Goal: Task Accomplishment & Management: Manage account settings

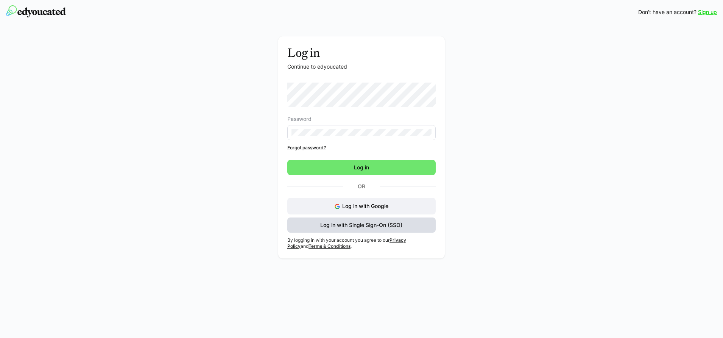
click at [373, 222] on span "Log in with Single Sign-On (SSO)" at bounding box center [362, 225] width 84 height 8
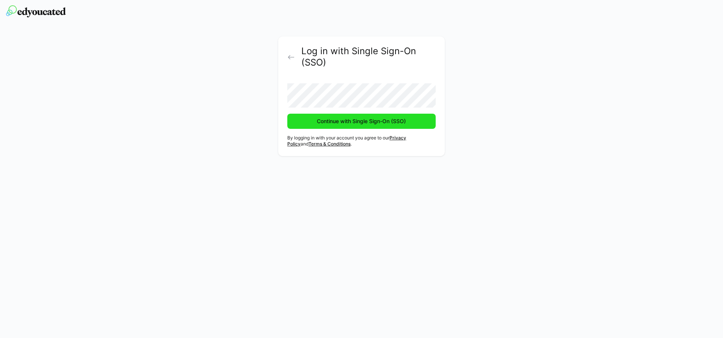
click at [368, 120] on span "Continue with Single Sign-On (SSO)" at bounding box center [361, 121] width 91 height 8
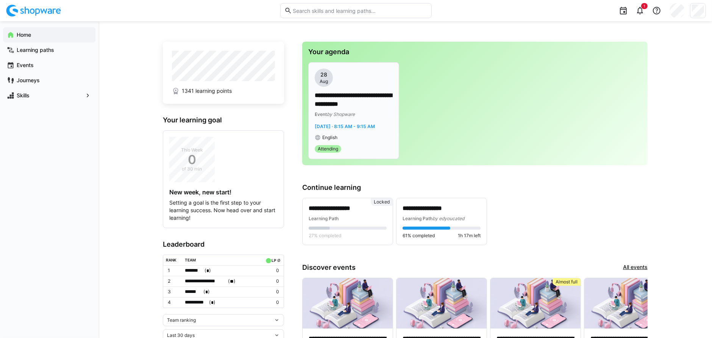
click at [367, 125] on span "[DATE] · 8:15 AM - 9:15 AM" at bounding box center [345, 126] width 60 height 6
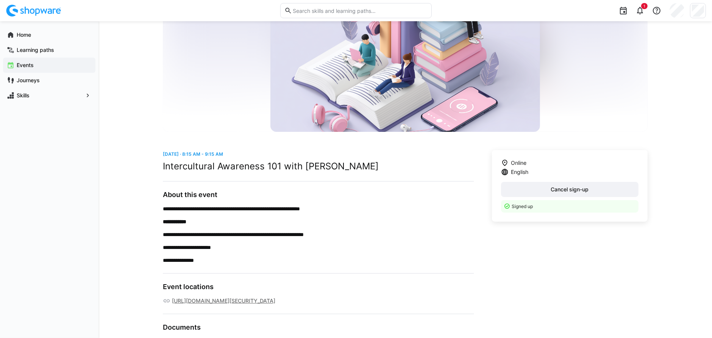
scroll to position [98, 0]
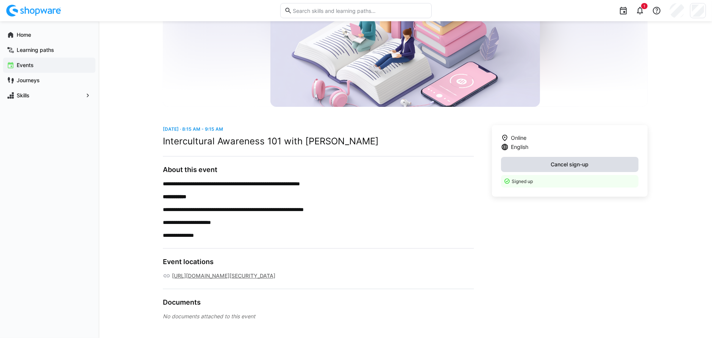
click at [567, 161] on span "Cancel sign-up" at bounding box center [570, 165] width 40 height 8
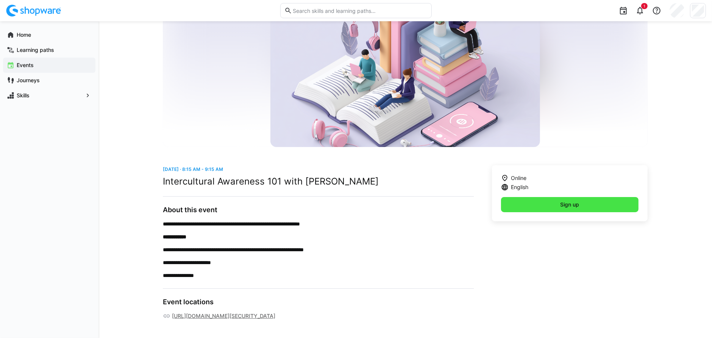
scroll to position [58, 0]
